Goal: Information Seeking & Learning: Compare options

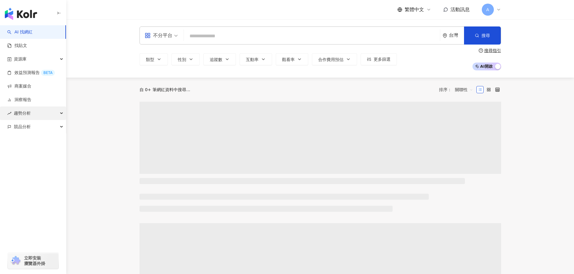
click at [31, 112] on div "趨勢分析" at bounding box center [33, 114] width 66 height 14
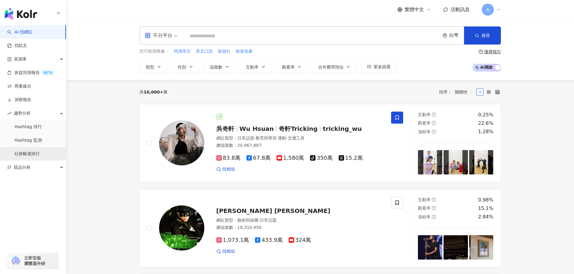
click at [29, 154] on link "社群帳號排行" at bounding box center [26, 154] width 25 height 6
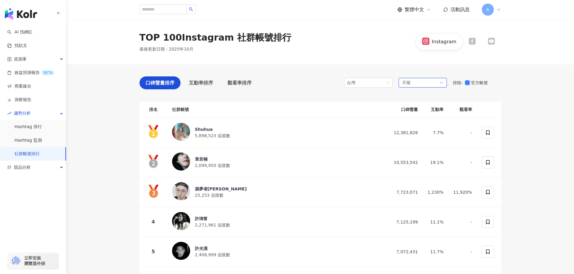
click at [415, 81] on div "不限" at bounding box center [422, 83] width 48 height 10
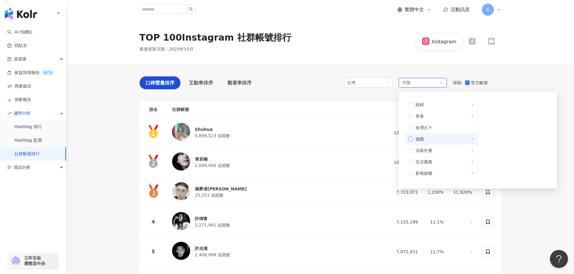
scroll to position [90, 0]
click at [446, 162] on span "影視娛樂" at bounding box center [443, 163] width 61 height 7
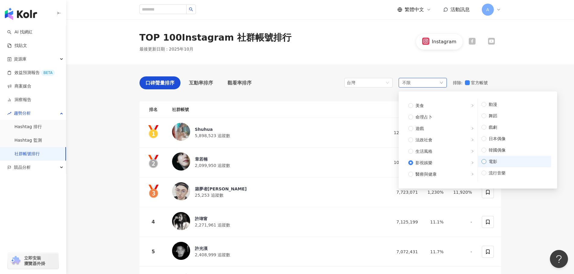
scroll to position [9, 0]
click at [494, 154] on span "電影" at bounding box center [516, 153] width 61 height 7
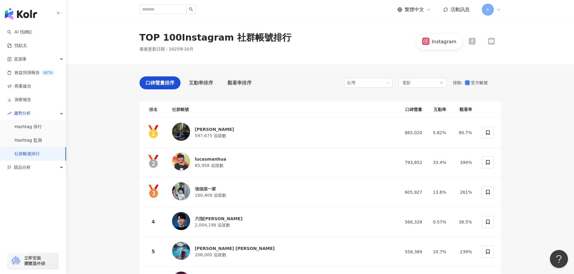
click at [493, 41] on icon at bounding box center [491, 41] width 6 height 4
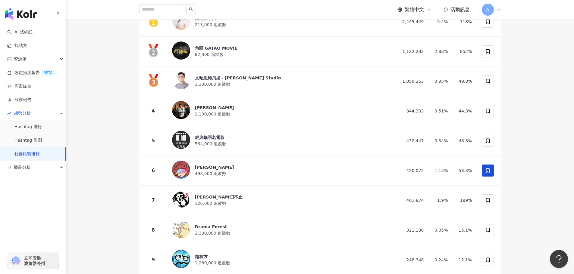
scroll to position [60, 0]
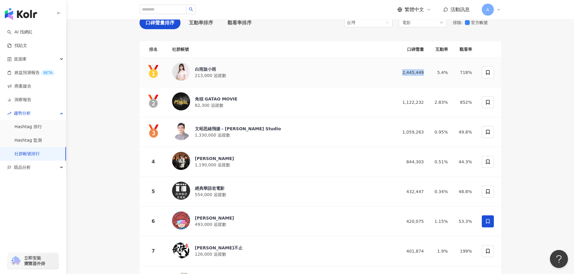
drag, startPoint x: 426, startPoint y: 72, endPoint x: 397, endPoint y: 72, distance: 28.6
click at [397, 72] on td "2,445,449" at bounding box center [410, 73] width 36 height 30
copy div "2,445,449"
drag, startPoint x: 416, startPoint y: 101, endPoint x: 398, endPoint y: 101, distance: 18.4
click at [398, 101] on td "1,122,232" at bounding box center [410, 103] width 36 height 30
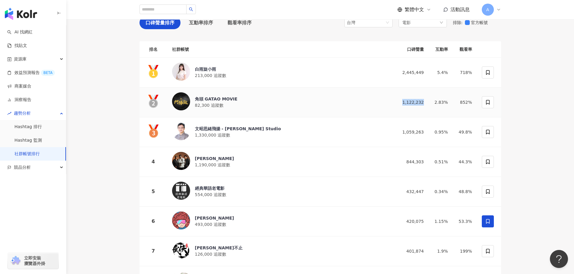
copy div "1,122,232"
drag, startPoint x: 425, startPoint y: 130, endPoint x: 399, endPoint y: 130, distance: 25.3
click at [399, 130] on td "1,059,263" at bounding box center [410, 132] width 36 height 30
copy div "1,059,263"
drag, startPoint x: 427, startPoint y: 159, endPoint x: 403, endPoint y: 160, distance: 24.1
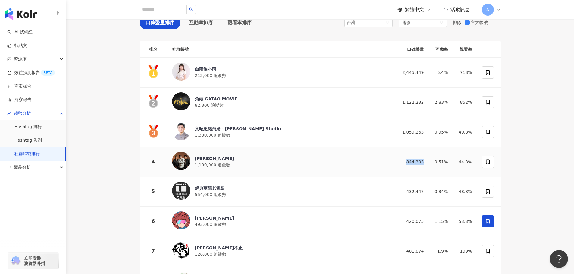
click at [403, 160] on td "844,303" at bounding box center [410, 162] width 36 height 30
copy div "844,303"
drag, startPoint x: 428, startPoint y: 192, endPoint x: 403, endPoint y: 191, distance: 24.4
click at [403, 191] on td "432,447" at bounding box center [410, 192] width 36 height 30
copy div "432,447"
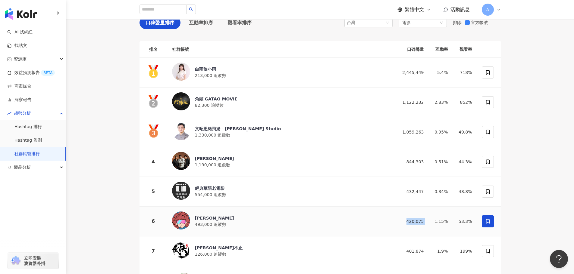
drag, startPoint x: 428, startPoint y: 219, endPoint x: 398, endPoint y: 219, distance: 29.8
click at [398, 219] on tr "6 廉傑克曼 493,000 追蹤數 420,075 1.15% 53.3%" at bounding box center [319, 222] width 361 height 30
copy div "420,075"
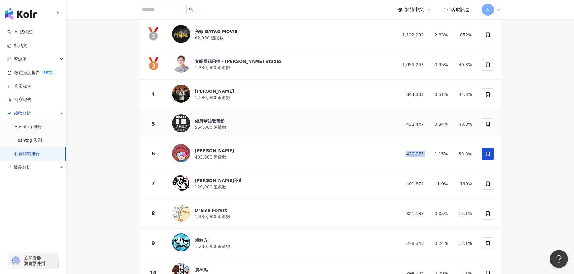
scroll to position [151, 0]
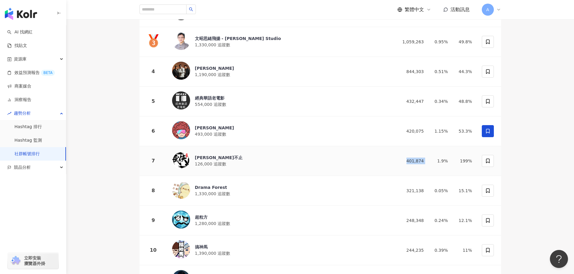
drag, startPoint x: 428, startPoint y: 155, endPoint x: 399, endPoint y: 156, distance: 28.9
click at [399, 156] on tr "7 武俠不止 126,000 追蹤數 401,874 1.9% 199%" at bounding box center [319, 161] width 361 height 30
copy div "401,874"
drag, startPoint x: 429, startPoint y: 189, endPoint x: 397, endPoint y: 187, distance: 31.9
click at [397, 187] on tr "8 Drama Forest 1,330,000 追蹤數 321,138 0.05% 15.1%" at bounding box center [319, 191] width 361 height 30
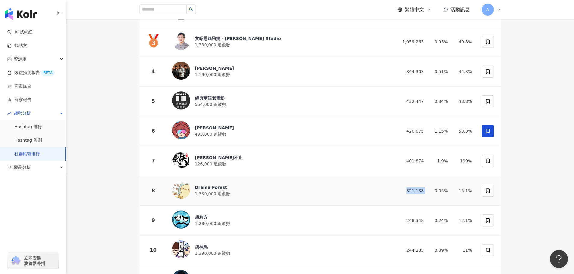
copy div "321,138"
drag, startPoint x: 427, startPoint y: 218, endPoint x: 402, endPoint y: 218, distance: 25.3
click at [402, 218] on td "248,348" at bounding box center [410, 221] width 36 height 30
copy div "248,348"
drag, startPoint x: 429, startPoint y: 249, endPoint x: 397, endPoint y: 242, distance: 32.6
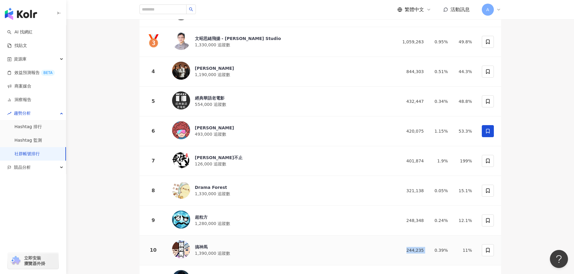
click at [397, 243] on tr "10 搞神馬 1,390,000 追蹤數 244,235 0.39% 11%" at bounding box center [319, 251] width 361 height 30
copy div "244,235"
click at [204, 244] on div "搞神馬" at bounding box center [213, 247] width 36 height 6
click at [243, 217] on div "超粒方 1,280,000 追蹤數" at bounding box center [280, 221] width 216 height 20
click at [213, 191] on span "1,330,000 追蹤數" at bounding box center [213, 193] width 36 height 5
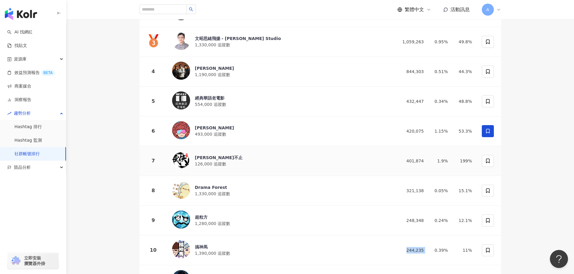
click at [216, 164] on span "126,000 追蹤數" at bounding box center [210, 164] width 31 height 5
click at [227, 127] on div "廉傑克曼 493,000 追蹤數" at bounding box center [280, 131] width 216 height 20
click at [208, 106] on span "554,000 追蹤數" at bounding box center [210, 104] width 31 height 5
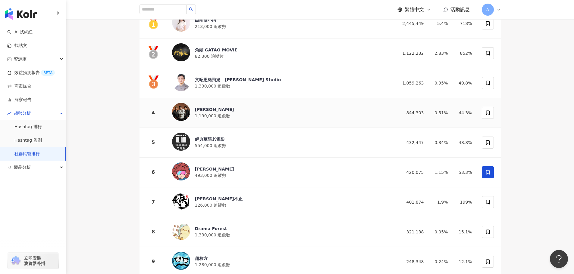
scroll to position [90, 0]
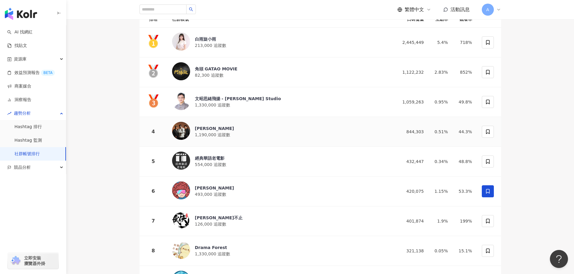
click at [207, 132] on span "1,190,000 追蹤數" at bounding box center [213, 134] width 36 height 5
click at [230, 101] on div "文昭思緒飛揚 - Wen Zhao Studio" at bounding box center [238, 99] width 86 height 6
click at [260, 77] on div "角頭 GATAO MOVIE 82,300 追蹤數" at bounding box center [280, 72] width 216 height 20
click at [213, 43] on span "213,000 追蹤數" at bounding box center [210, 45] width 31 height 5
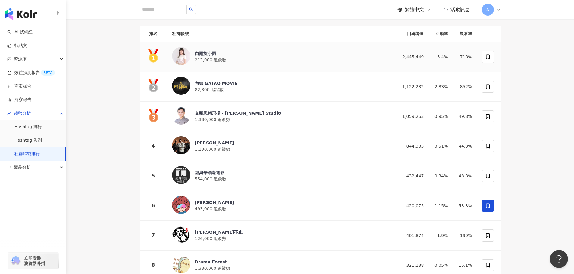
scroll to position [0, 0]
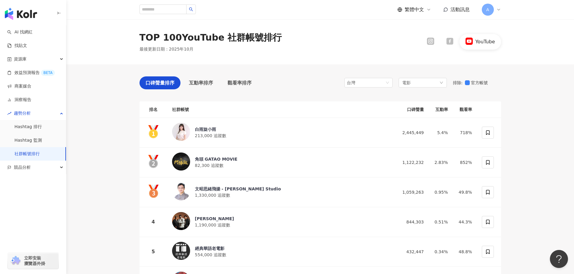
click at [450, 44] on icon at bounding box center [449, 41] width 7 height 7
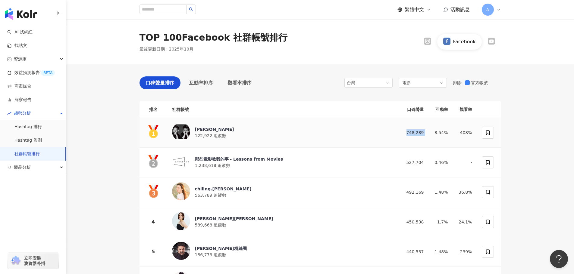
drag, startPoint x: 428, startPoint y: 133, endPoint x: 403, endPoint y: 133, distance: 25.6
click at [403, 133] on tr "周渝民 122,922 追蹤數 748,289 8.54% 408%" at bounding box center [319, 133] width 361 height 30
drag, startPoint x: 427, startPoint y: 159, endPoint x: 396, endPoint y: 161, distance: 31.4
click at [396, 161] on td "527,704" at bounding box center [410, 163] width 36 height 30
drag, startPoint x: 426, startPoint y: 190, endPoint x: 392, endPoint y: 187, distance: 34.1
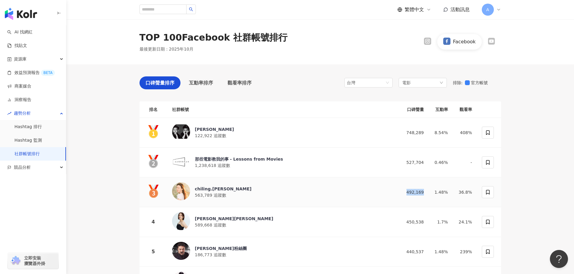
click at [392, 187] on td "492,169" at bounding box center [410, 193] width 36 height 30
drag, startPoint x: 422, startPoint y: 220, endPoint x: 392, endPoint y: 217, distance: 29.7
click at [392, 217] on td "450,538" at bounding box center [410, 222] width 36 height 30
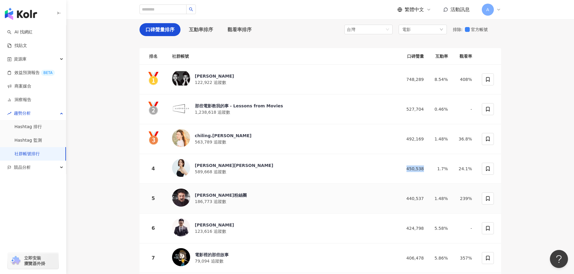
scroll to position [120, 0]
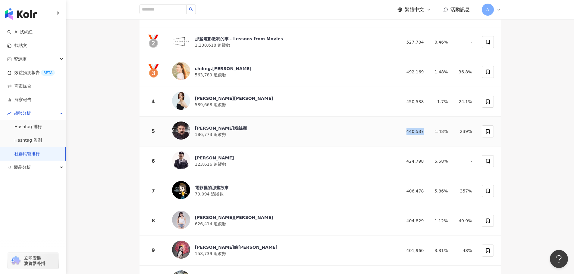
drag, startPoint x: 428, startPoint y: 128, endPoint x: 393, endPoint y: 128, distance: 34.3
click at [393, 128] on td "440,537" at bounding box center [410, 132] width 36 height 30
drag, startPoint x: 405, startPoint y: 158, endPoint x: 424, endPoint y: 158, distance: 18.7
click at [424, 158] on td "424,798" at bounding box center [410, 162] width 36 height 30
drag, startPoint x: 407, startPoint y: 190, endPoint x: 425, endPoint y: 189, distance: 17.8
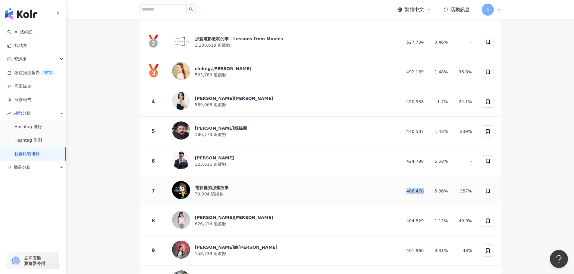
click at [425, 189] on td "406,478" at bounding box center [410, 191] width 36 height 30
drag, startPoint x: 414, startPoint y: 220, endPoint x: 425, endPoint y: 219, distance: 11.2
click at [425, 219] on td "404,829" at bounding box center [410, 221] width 36 height 30
drag, startPoint x: 408, startPoint y: 248, endPoint x: 427, endPoint y: 248, distance: 18.7
click at [427, 248] on td "401,960" at bounding box center [410, 251] width 36 height 30
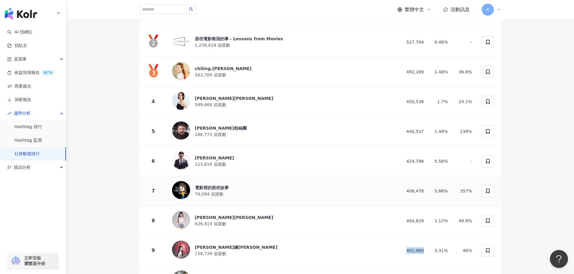
scroll to position [181, 0]
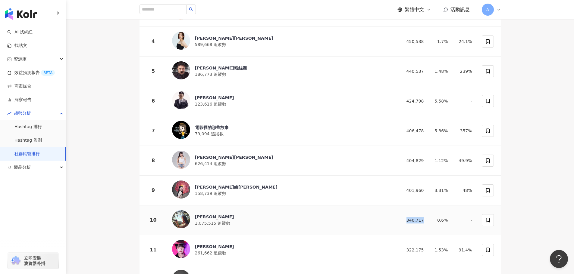
drag, startPoint x: 425, startPoint y: 219, endPoint x: 392, endPoint y: 217, distance: 32.6
click at [392, 217] on td "346,717" at bounding box center [410, 221] width 36 height 30
click at [197, 214] on div "張鈞甯Ning Chang" at bounding box center [214, 217] width 39 height 6
click at [241, 187] on div "田中千繪Tanaka Chie 158,739 追蹤數" at bounding box center [280, 191] width 216 height 20
click at [224, 161] on div "梓梓董梓甯 626,414 追蹤數" at bounding box center [280, 161] width 216 height 20
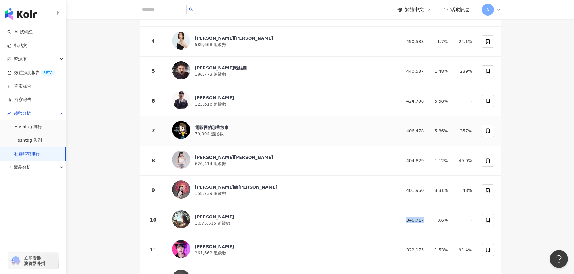
click at [229, 133] on div "電影裡的那些故事 79,094 追蹤數" at bounding box center [280, 131] width 216 height 20
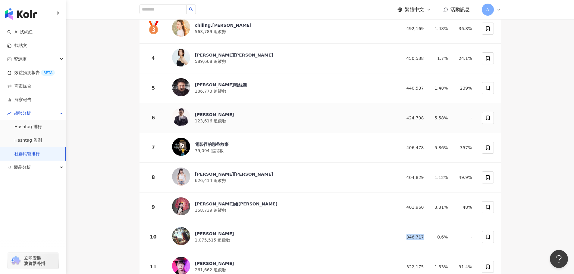
scroll to position [151, 0]
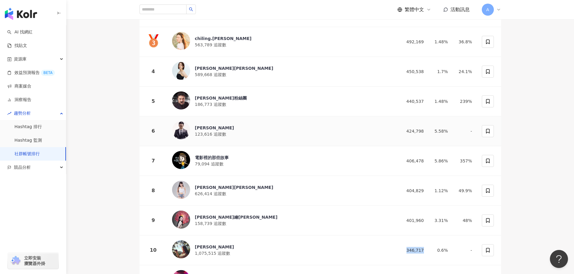
click at [209, 132] on span "123,616 追蹤數" at bounding box center [210, 134] width 31 height 5
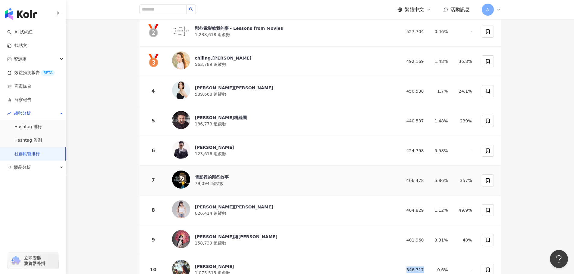
scroll to position [120, 0]
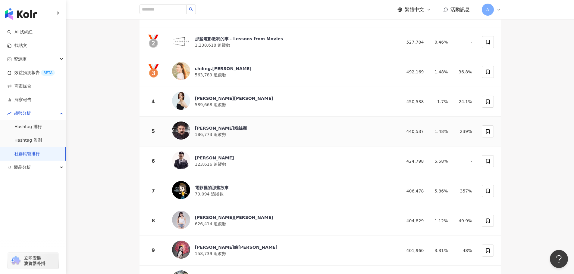
click at [218, 138] on div "李羅粉絲團 186,773 追蹤數" at bounding box center [280, 132] width 216 height 20
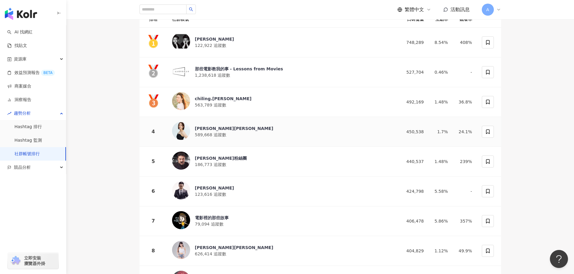
click at [228, 129] on div "劉品言 Esther LIU" at bounding box center [234, 129] width 78 height 6
click at [228, 101] on div "chiling.lin 563,789 追蹤數" at bounding box center [280, 102] width 216 height 20
click at [219, 68] on div "那些電影教我的事 - Lessons from Movies" at bounding box center [239, 69] width 88 height 6
click at [209, 48] on span "122,922 追蹤數" at bounding box center [210, 45] width 31 height 5
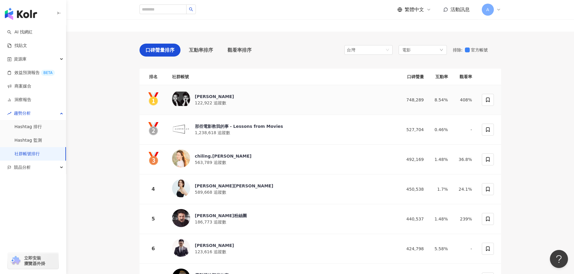
scroll to position [0, 0]
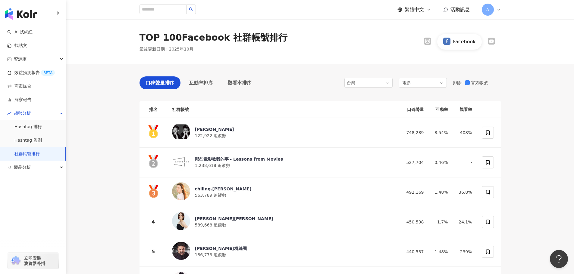
click at [429, 44] on icon at bounding box center [427, 41] width 7 height 7
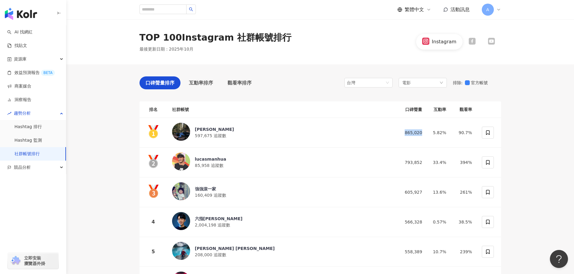
drag, startPoint x: 424, startPoint y: 133, endPoint x: 401, endPoint y: 132, distance: 23.5
click at [401, 132] on td "865,020" at bounding box center [408, 133] width 36 height 30
drag, startPoint x: 425, startPoint y: 160, endPoint x: 400, endPoint y: 161, distance: 25.9
click at [400, 161] on td "793,852" at bounding box center [408, 163] width 36 height 30
drag, startPoint x: 425, startPoint y: 192, endPoint x: 401, endPoint y: 193, distance: 24.1
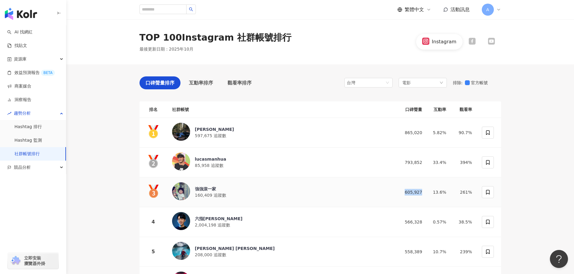
click at [401, 193] on td "605,927" at bounding box center [408, 193] width 36 height 30
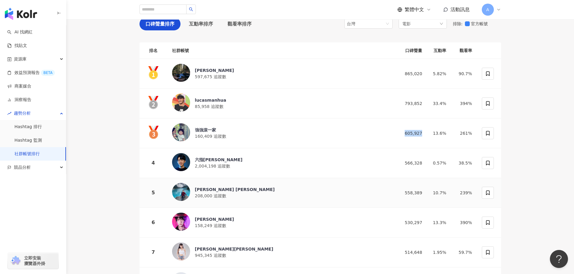
scroll to position [60, 0]
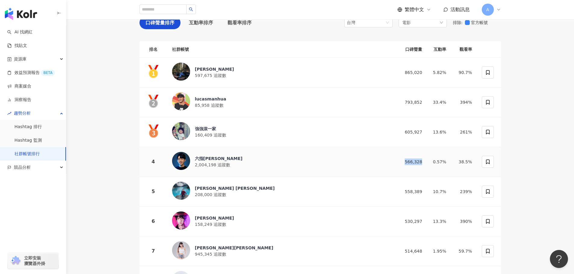
drag, startPoint x: 426, startPoint y: 165, endPoint x: 390, endPoint y: 161, distance: 36.0
click at [390, 161] on tr "4 六指淵 Huber 2,004,198 追蹤數 566,328 0.57% 38.5%" at bounding box center [319, 162] width 361 height 30
drag, startPoint x: 420, startPoint y: 189, endPoint x: 402, endPoint y: 190, distance: 17.8
click at [402, 190] on tr "5 Eric Chen 208,000 追蹤數 558,389 10.7% 239%" at bounding box center [319, 192] width 361 height 30
drag, startPoint x: 428, startPoint y: 215, endPoint x: 393, endPoint y: 216, distance: 34.6
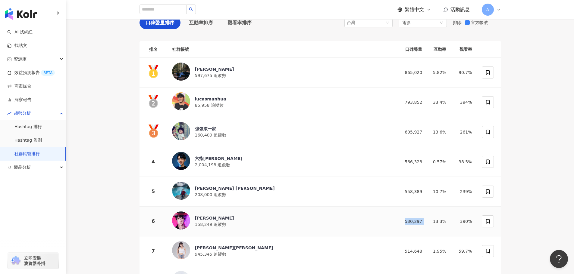
click at [393, 216] on tr "6 Tsun 越尊 158,249 追蹤數 530,297 13.3% 390%" at bounding box center [319, 222] width 361 height 30
drag, startPoint x: 426, startPoint y: 247, endPoint x: 391, endPoint y: 248, distance: 35.3
click at [391, 248] on tr "7 梓梓董梓甯 945,345 追蹤數 514,648 1.95% 59.7%" at bounding box center [319, 252] width 361 height 30
click at [401, 240] on td "514,648" at bounding box center [408, 252] width 36 height 30
drag, startPoint x: 427, startPoint y: 250, endPoint x: 409, endPoint y: 250, distance: 18.7
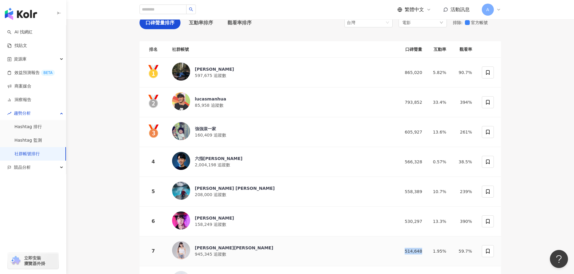
click at [409, 250] on td "514,648" at bounding box center [408, 252] width 36 height 30
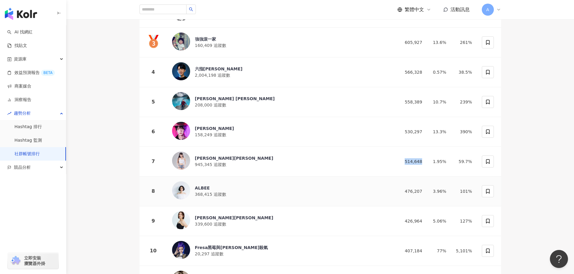
scroll to position [151, 0]
drag, startPoint x: 426, startPoint y: 189, endPoint x: 396, endPoint y: 189, distance: 30.1
click at [396, 189] on td "476,207" at bounding box center [408, 191] width 36 height 30
drag, startPoint x: 424, startPoint y: 218, endPoint x: 397, endPoint y: 216, distance: 26.9
click at [397, 216] on td "426,964" at bounding box center [408, 221] width 36 height 30
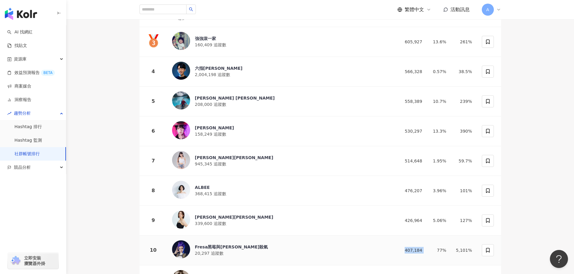
drag, startPoint x: 428, startPoint y: 249, endPoint x: 407, endPoint y: 247, distance: 21.2
click at [407, 247] on tr "10 Fresa黑莓與Max殺氣 20,297 追蹤數 407,184 77% 5,101%" at bounding box center [319, 251] width 361 height 30
click at [238, 244] on div "Fresa黑莓與Max殺氣 20,297 追蹤數" at bounding box center [279, 251] width 214 height 20
click at [204, 214] on div "劉品言 Esther LIU" at bounding box center [234, 217] width 78 height 6
click at [217, 155] on div "梓梓董梓甯" at bounding box center [234, 158] width 78 height 6
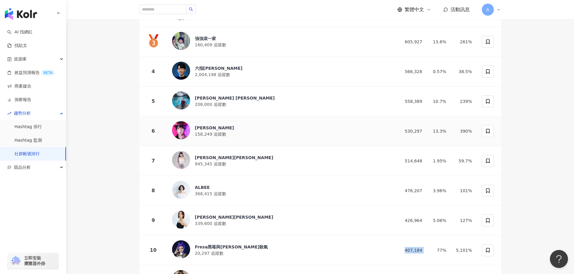
click at [226, 129] on div "Tsun 越尊 158,249 追蹤數" at bounding box center [279, 131] width 214 height 20
click at [211, 97] on div "Eric Chen" at bounding box center [235, 98] width 80 height 6
click at [187, 101] on img at bounding box center [181, 101] width 18 height 18
click at [226, 193] on div "ALBEE 368,415 追蹤數" at bounding box center [279, 191] width 214 height 20
click at [215, 78] on div "六指淵 Huber 2,004,198 追蹤數" at bounding box center [279, 72] width 214 height 20
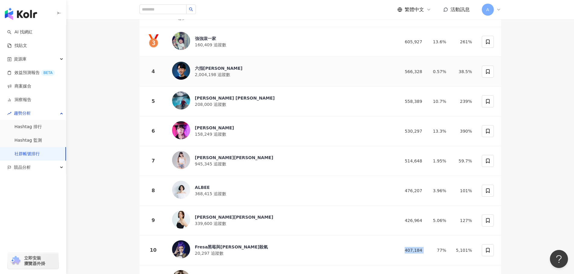
scroll to position [90, 0]
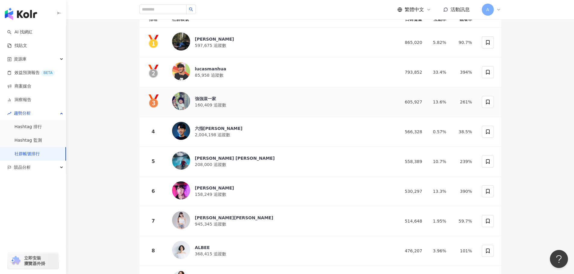
click at [232, 97] on div "強強滾一家 160,409 追蹤數" at bounding box center [279, 102] width 214 height 20
click at [211, 77] on span "85,958 追蹤數" at bounding box center [209, 75] width 29 height 5
click at [205, 35] on div "林柏宏 597,675 追蹤數" at bounding box center [279, 43] width 214 height 20
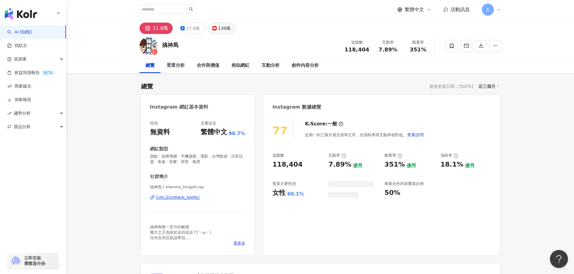
click at [212, 26] on button "139萬" at bounding box center [221, 28] width 28 height 11
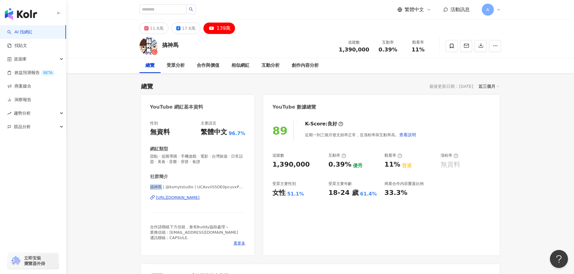
drag, startPoint x: 151, startPoint y: 189, endPoint x: 162, endPoint y: 191, distance: 10.9
click at [162, 191] on div "搞神馬 | @ksmytstudio | UCAsviiS5DE0pcuvxPRrrAzQ https://www.youtube.com/channel/U…" at bounding box center [197, 202] width 95 height 35
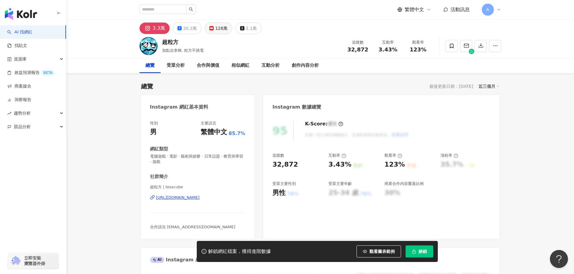
click at [221, 31] on div "128萬" at bounding box center [221, 28] width 12 height 8
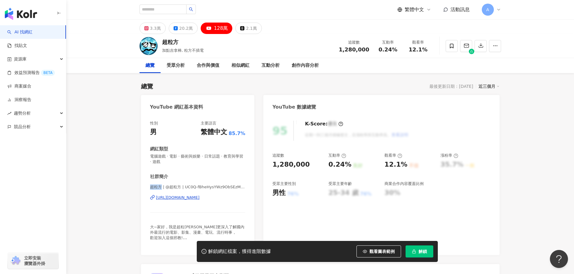
drag, startPoint x: 150, startPoint y: 186, endPoint x: 160, endPoint y: 187, distance: 10.0
click at [160, 187] on span "超粒方 | @超粒方 | UC0Q-fBheHysYWz9ObSEzMdA" at bounding box center [197, 187] width 95 height 5
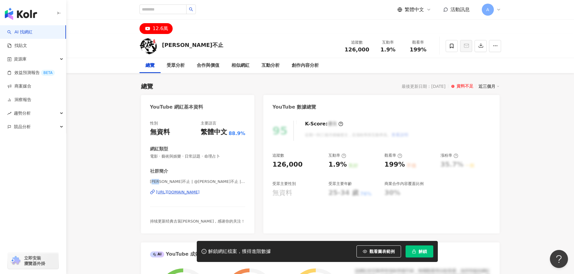
drag, startPoint x: 163, startPoint y: 181, endPoint x: 265, endPoint y: 174, distance: 102.0
click at [151, 182] on span "武俠不止 | @武俠不止 | UC1ec4j-vWEvTZ7jNuloivhg" at bounding box center [197, 181] width 95 height 5
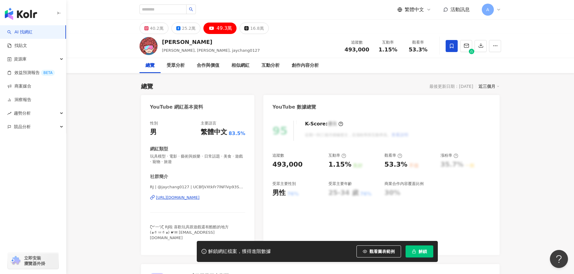
drag, startPoint x: 165, startPoint y: 42, endPoint x: 274, endPoint y: 121, distance: 134.9
click at [163, 41] on div "[PERSON_NAME]" at bounding box center [211, 42] width 98 height 8
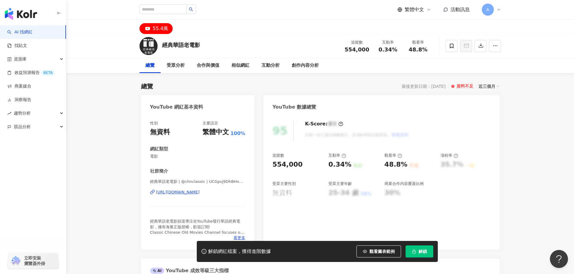
drag, startPoint x: 202, startPoint y: 47, endPoint x: 223, endPoint y: 57, distance: 22.8
click at [162, 47] on div "經典華語老電影 追蹤數 554,000 互動率 0.34% 觀看率 48.8%" at bounding box center [319, 46] width 385 height 24
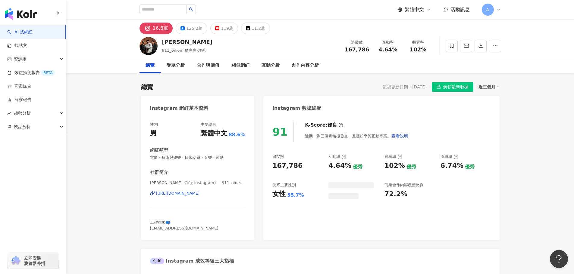
click at [217, 29] on button "119萬" at bounding box center [224, 28] width 28 height 11
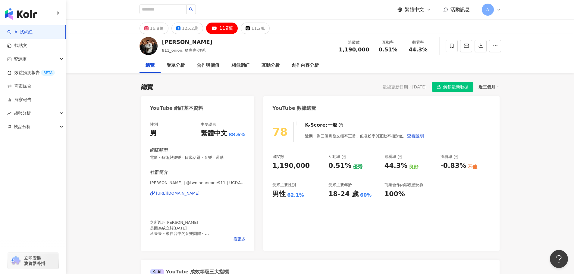
drag, startPoint x: 150, startPoint y: 184, endPoint x: 161, endPoint y: 183, distance: 10.9
click at [161, 183] on span "玖壹壹 | @twnineoneone911 | UCIYA4KPaldLA535gazqX66A" at bounding box center [197, 182] width 95 height 5
copy span "玖壹壹"
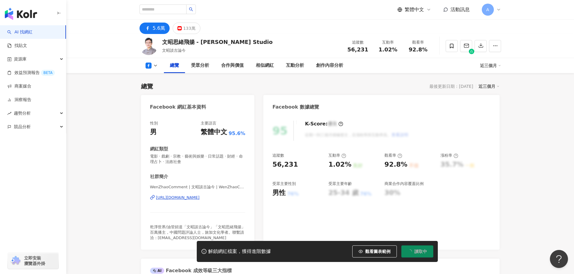
click at [191, 30] on div "133萬" at bounding box center [189, 28] width 12 height 8
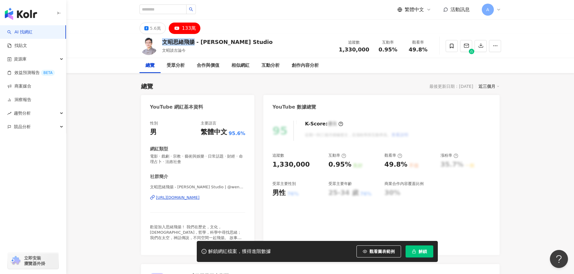
drag, startPoint x: 160, startPoint y: 42, endPoint x: 193, endPoint y: 42, distance: 32.8
click at [193, 42] on div "文昭思緒飛揚 - Wen Zhao Studio 文昭談古論今 追蹤數 1,330,000 互動率 0.95% 觀看率 49.8%" at bounding box center [319, 46] width 385 height 24
drag, startPoint x: 158, startPoint y: 43, endPoint x: 147, endPoint y: 42, distance: 11.2
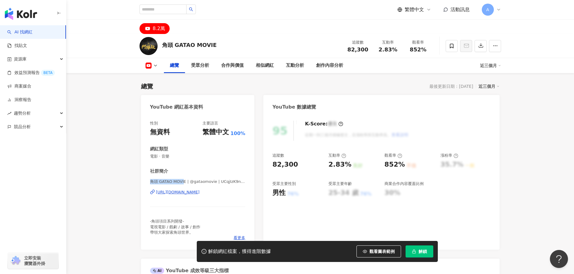
drag, startPoint x: 150, startPoint y: 182, endPoint x: 183, endPoint y: 181, distance: 33.1
click at [183, 181] on span "角頭 GATAO MOVIE | @gataomovie | UCqjIzK9n0_YsueytXDHqz1Q" at bounding box center [197, 181] width 95 height 5
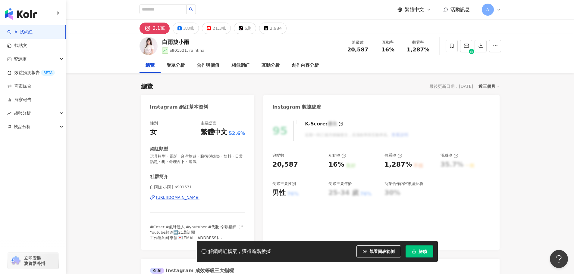
click at [214, 28] on div "21.3萬" at bounding box center [219, 28] width 14 height 8
click at [216, 30] on div "21.3萬" at bounding box center [219, 28] width 14 height 8
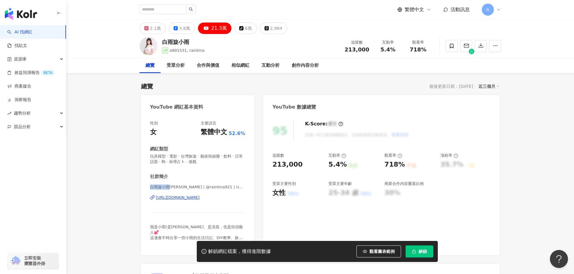
drag, startPoint x: 154, startPoint y: 187, endPoint x: 169, endPoint y: 187, distance: 15.4
click at [169, 187] on span "白雨旋小雨[PERSON_NAME] | @raintina921 | UC6yZXTuUUJi4nfN-ixhSzfg" at bounding box center [197, 187] width 95 height 5
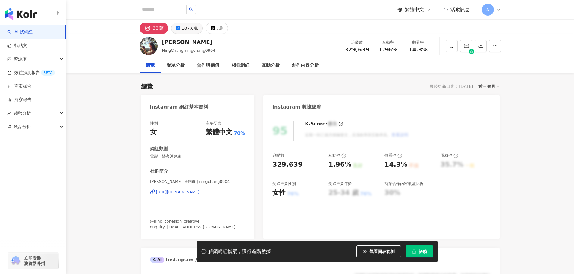
click at [179, 24] on button "107.6萬" at bounding box center [187, 28] width 32 height 11
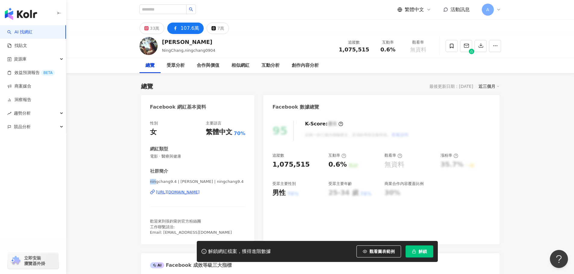
click at [155, 182] on div "性別 女 主要語言 繁體中文 70% 網紅類型 電影 · 醫療與健康 社群簡介 ningchang9.4 | 張鈞甯Ning Chang | ningchan…" at bounding box center [198, 180] width 114 height 130
click at [155, 182] on span "ningchang9.4 | 張鈞甯Ning Chang | ningchang9.4" at bounding box center [197, 181] width 95 height 5
drag, startPoint x: 202, startPoint y: 181, endPoint x: 210, endPoint y: 181, distance: 7.9
click at [210, 181] on span "ningchang9.4 | 張鈞甯Ning Chang | ningchang9.4" at bounding box center [197, 181] width 95 height 5
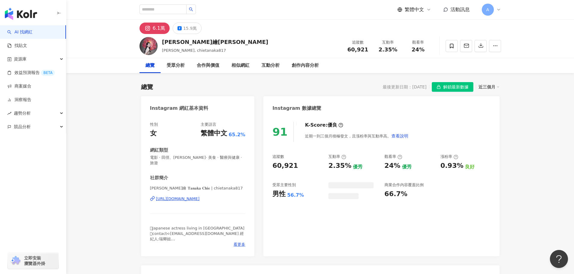
click at [186, 29] on div "15.9萬" at bounding box center [190, 28] width 14 height 8
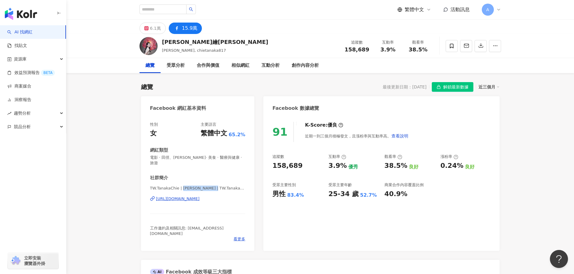
drag, startPoint x: 199, startPoint y: 183, endPoint x: 218, endPoint y: 184, distance: 19.0
click at [218, 186] on span "TW.TanakaChie | 田中千繪Tanaka Chie | TW.TanakaChie" at bounding box center [197, 188] width 95 height 5
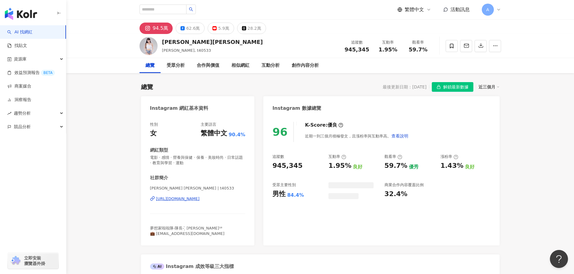
click at [189, 28] on div "62.6萬" at bounding box center [193, 28] width 14 height 8
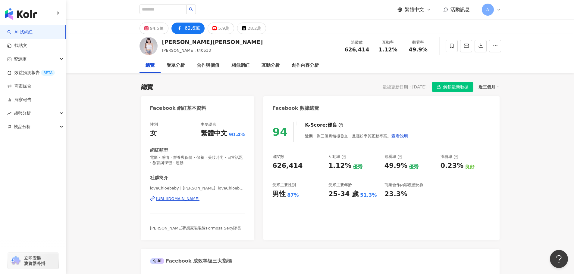
click at [179, 199] on div "https://www.facebook.com/126294844145728" at bounding box center [178, 198] width 44 height 5
drag, startPoint x: 178, startPoint y: 188, endPoint x: 201, endPoint y: 189, distance: 22.6
click at [201, 189] on span "loveChloebaby | Chloe 董梓甯 | loveChloebaby" at bounding box center [197, 188] width 95 height 5
drag, startPoint x: 202, startPoint y: 188, endPoint x: 181, endPoint y: 191, distance: 21.8
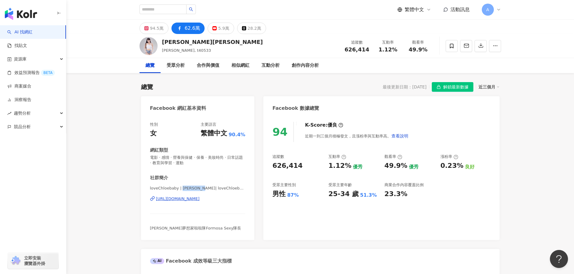
click at [181, 191] on span "loveChloebaby | Chloe 董梓甯 | loveChloebaby" at bounding box center [197, 188] width 95 height 5
copy span "Chloe 董梓甯"
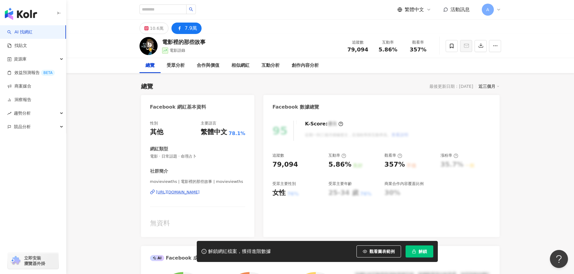
drag, startPoint x: 179, startPoint y: 42, endPoint x: 205, endPoint y: 56, distance: 29.5
click at [162, 41] on div "電影裡的那些故事 電影語錄 追蹤數 79,094 互動率 5.86% 觀看率 357%" at bounding box center [319, 46] width 385 height 24
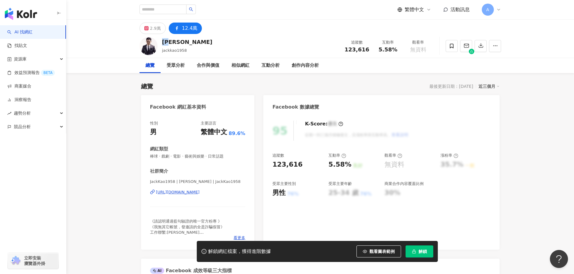
drag, startPoint x: 177, startPoint y: 43, endPoint x: 162, endPoint y: 42, distance: 14.8
click at [162, 42] on div "高捷" at bounding box center [187, 42] width 50 height 8
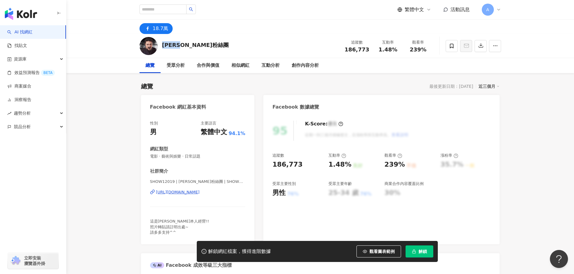
drag, startPoint x: 193, startPoint y: 44, endPoint x: 162, endPoint y: 46, distance: 31.1
click at [162, 46] on div "[PERSON_NAME]粉絲團 追蹤數 186,773 互動率 1.48% 觀看率 239%" at bounding box center [319, 46] width 385 height 24
copy div "[PERSON_NAME]粉絲團"
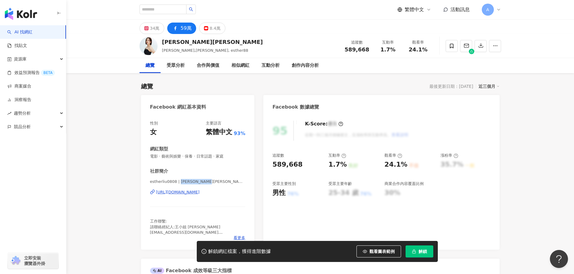
drag, startPoint x: 178, startPoint y: 182, endPoint x: 208, endPoint y: 183, distance: 30.1
click at [208, 183] on span "estherliu0808 | [PERSON_NAME][PERSON_NAME] LIU | estherliu0808" at bounding box center [197, 181] width 95 height 5
drag, startPoint x: 207, startPoint y: 182, endPoint x: 179, endPoint y: 184, distance: 29.0
click at [179, 184] on span "estherliu0808 | [PERSON_NAME][PERSON_NAME] LIU | estherliu0808" at bounding box center [197, 181] width 95 height 5
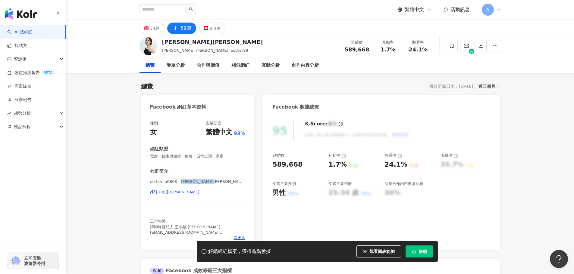
copy span "[PERSON_NAME][PERSON_NAME]"
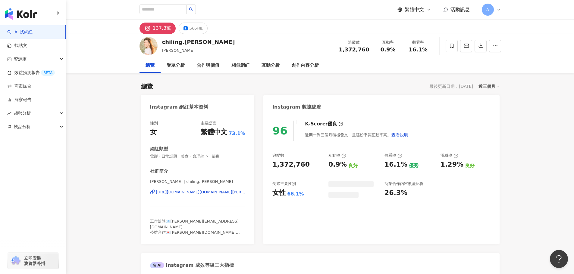
click at [185, 27] on icon at bounding box center [185, 28] width 4 height 4
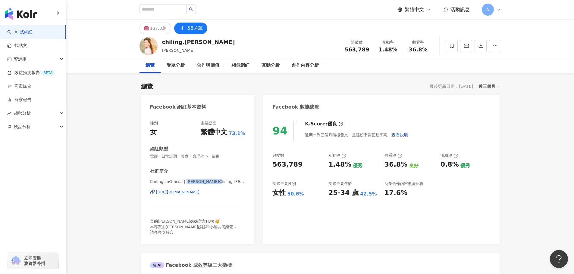
drag, startPoint x: 185, startPoint y: 182, endPoint x: 214, endPoint y: 181, distance: 29.8
click at [214, 181] on span "ChilingLinOfficial | 林志玲Chiling Lin | ChilingLinOfficial" at bounding box center [197, 181] width 95 height 5
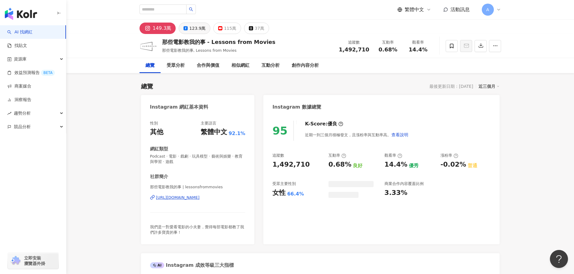
click at [190, 28] on div "123.9萬" at bounding box center [197, 28] width 16 height 8
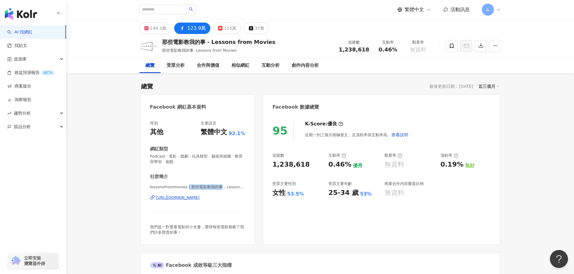
drag, startPoint x: 186, startPoint y: 188, endPoint x: 219, endPoint y: 187, distance: 32.5
click at [219, 187] on span "lessonsfrommovies | 那些電影教我的事 - Lessons from Movies | lessonsfrommovies" at bounding box center [197, 187] width 95 height 5
drag, startPoint x: 219, startPoint y: 187, endPoint x: 188, endPoint y: 188, distance: 30.7
click at [188, 188] on span "lessonsfrommovies | 那些電影教我的事 - Lessons from Movies | lessonsfrommovies" at bounding box center [197, 187] width 95 height 5
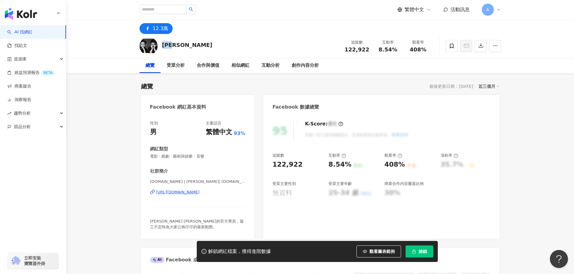
drag, startPoint x: 183, startPoint y: 45, endPoint x: 161, endPoint y: 45, distance: 22.0
click at [161, 45] on div "周渝民 追蹤數 122,922 互動率 8.54% 觀看率 408%" at bounding box center [319, 46] width 385 height 24
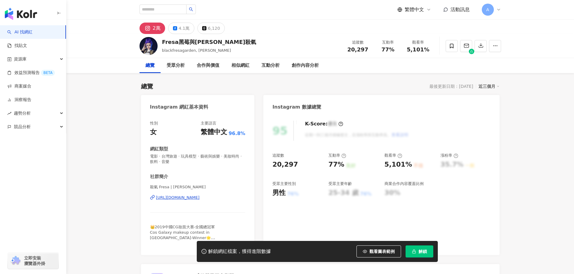
drag, startPoint x: 150, startPoint y: 187, endPoint x: 174, endPoint y: 186, distance: 23.5
click at [168, 187] on span "殺氣 Fresa | [PERSON_NAME]" at bounding box center [197, 187] width 95 height 5
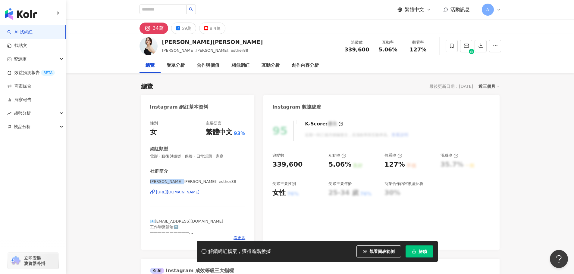
drag, startPoint x: 163, startPoint y: 181, endPoint x: 181, endPoint y: 181, distance: 17.8
click at [181, 181] on div "性別 女 主要語言 繁體中文 93% 網紅類型 電影 · 藝術與娛樂 · 保養 · 日常話題 · 家庭 社群簡介 Esther Liu 劉品言 | esthe…" at bounding box center [198, 182] width 114 height 135
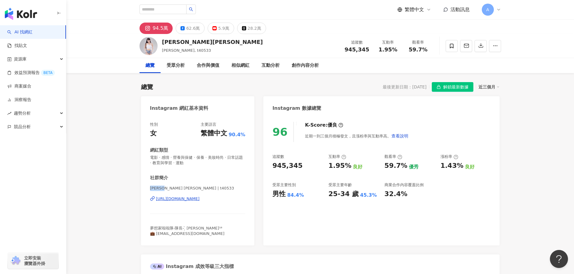
copy span "[PERSON_NAME] [PERSON_NAME]"
drag, startPoint x: 149, startPoint y: 189, endPoint x: 170, endPoint y: 190, distance: 21.1
click at [170, 190] on div "性別 女 主要語言 繁體中文 90.4% 網紅類型 電影 · 感情 · 營養與保健 · 保養 · 美妝時尚 · 日常話題 · 教育與學習 · 運動 社群簡介 …" at bounding box center [198, 181] width 114 height 130
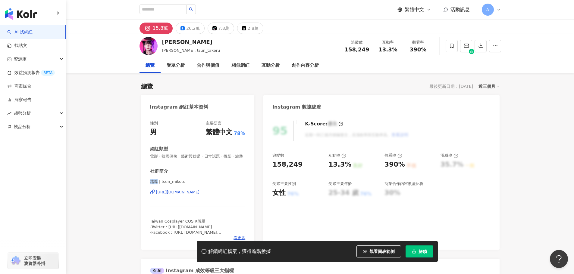
drag, startPoint x: 151, startPoint y: 188, endPoint x: 157, endPoint y: 187, distance: 5.2
click at [157, 185] on span "越尊 | tsun_mikoto" at bounding box center [197, 181] width 95 height 5
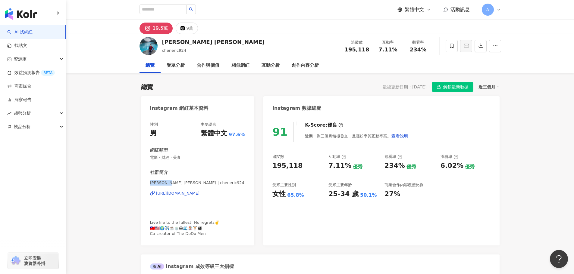
drag, startPoint x: 150, startPoint y: 184, endPoint x: 166, endPoint y: 183, distance: 16.6
click at [166, 183] on span "[PERSON_NAME] [PERSON_NAME] | cheneric924" at bounding box center [197, 182] width 95 height 5
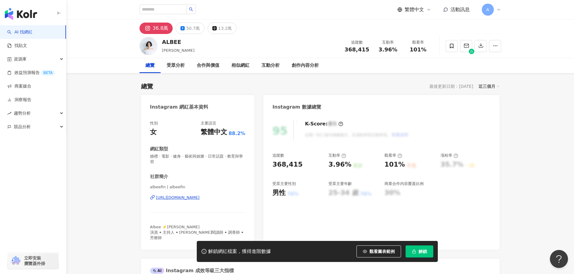
click at [175, 197] on div "https://www.instagram.com/albeefin/" at bounding box center [178, 197] width 44 height 5
drag, startPoint x: 165, startPoint y: 188, endPoint x: 146, endPoint y: 188, distance: 19.3
click at [146, 188] on div "性別 女 主要語言 繁體中文 88.2% 網紅類型 婚禮 · 電影 · 健身 · 藝術與娛樂 · 日常話題 · 教育與學習 社群簡介 albeefin | a…" at bounding box center [198, 182] width 114 height 135
copy span "albeefin"
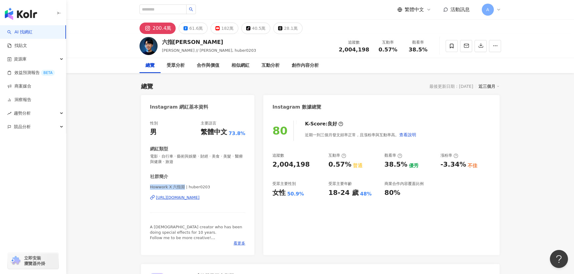
drag, startPoint x: 148, startPoint y: 187, endPoint x: 181, endPoint y: 187, distance: 33.7
click at [181, 187] on div "性別 男 主要語言 繁體中文 73.8% 網紅類型 電影 · 自行車 · 藝術與娛樂 · 財經 · 美食 · 美髮 · 醫療與健康 · 旅遊 社群簡介 How…" at bounding box center [198, 185] width 114 height 141
copy span "Howwork X 六指淵"
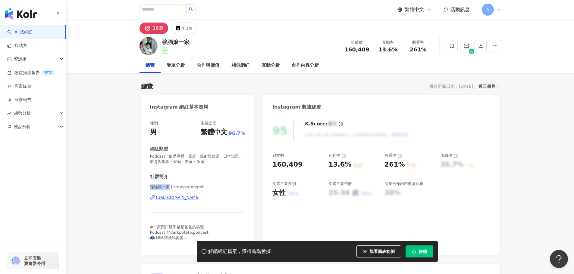
drag, startPoint x: 149, startPoint y: 187, endPoint x: 168, endPoint y: 189, distance: 19.1
click at [168, 189] on div "性別 男 主要語言 繁體中文 96.7% 網紅類型 Podcast · 促購導購 · 電影 · 藝術與娛樂 · 日常話題 · 教育與學習 · 家庭 · 美食 …" at bounding box center [198, 185] width 114 height 141
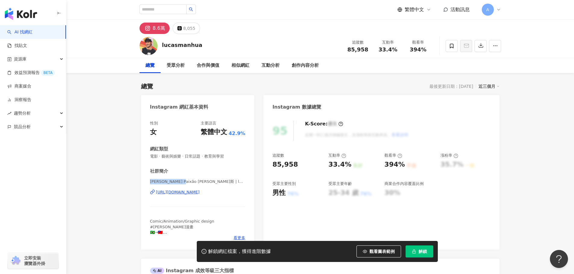
drag, startPoint x: 148, startPoint y: 181, endPoint x: 187, endPoint y: 173, distance: 40.3
click at [186, 182] on div "性別 女 主要語言 繁體中文 42.9% 網紅類型 電影 · 藝術與娛樂 · 日常話題 · 教育與學習 社群簡介 Lucas Paixão 盧卡斯 | luc…" at bounding box center [198, 182] width 114 height 135
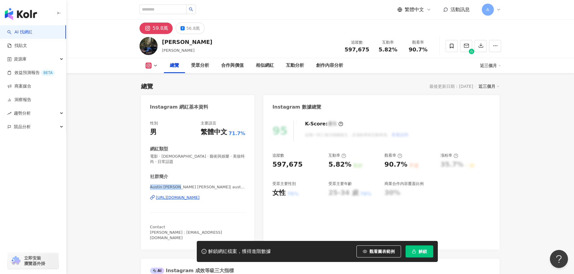
drag, startPoint x: 179, startPoint y: 181, endPoint x: 149, endPoint y: 182, distance: 29.5
click at [149, 182] on div "性別 男 主要語言 繁體中文 71.7% 網紅類型 電影 · 宗教 · 藝術與娛樂 · 美妝時尚 · 日常話題 社群簡介 Austin [PERSON_NAM…" at bounding box center [198, 182] width 114 height 135
copy span "[PERSON_NAME] [PERSON_NAME]"
